Goal: Find specific page/section: Find specific page/section

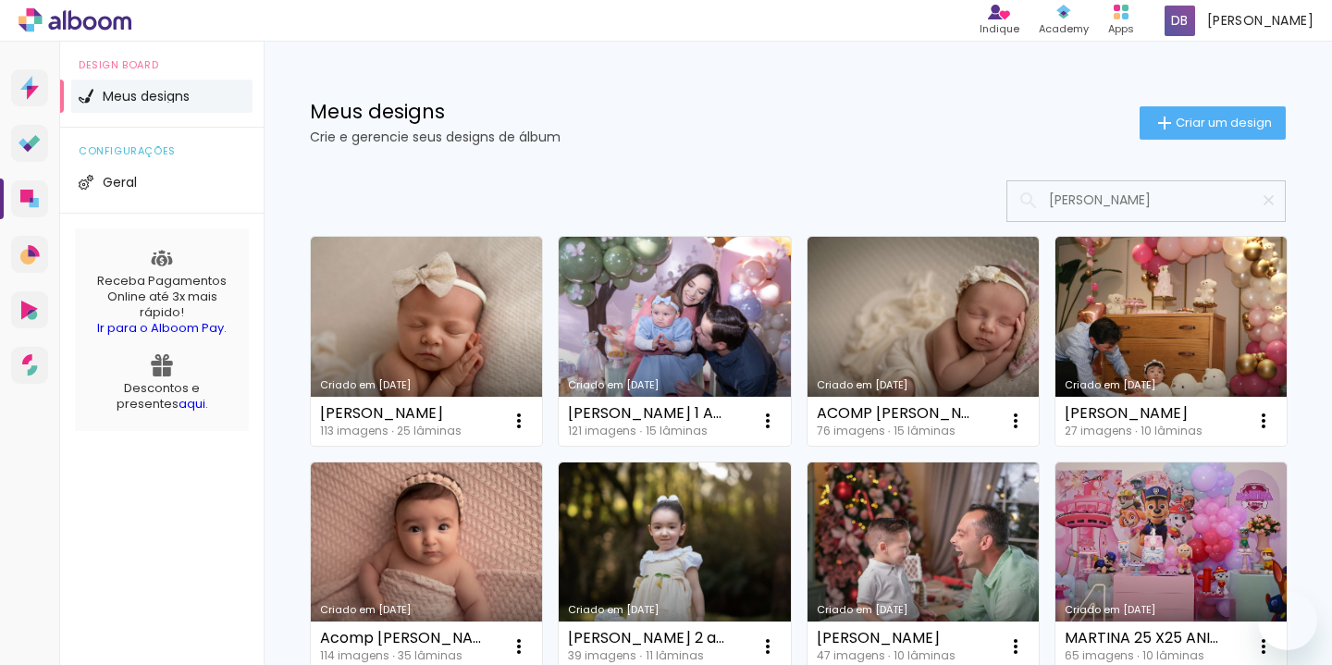
click at [91, 20] on icon at bounding box center [75, 20] width 113 height 24
